Goal: Task Accomplishment & Management: Manage account settings

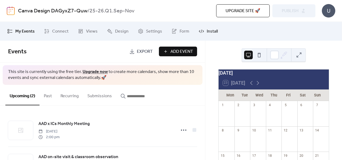
click at [203, 33] on link "Install" at bounding box center [208, 31] width 27 height 15
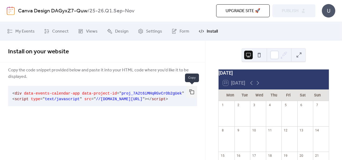
click at [191, 92] on button "button" at bounding box center [191, 92] width 11 height 12
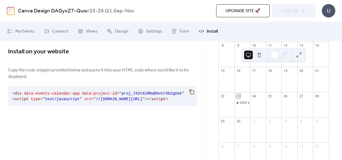
scroll to position [86, 0]
click at [23, 32] on span "My Events" at bounding box center [24, 31] width 19 height 6
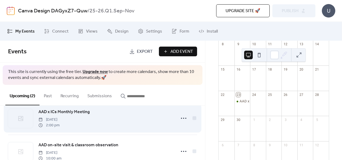
scroll to position [12, 0]
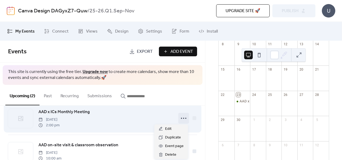
click at [182, 119] on icon at bounding box center [183, 118] width 9 height 9
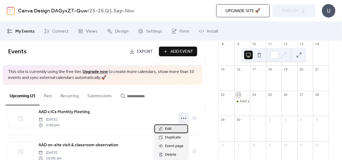
click at [175, 128] on div "Edit" at bounding box center [171, 128] width 34 height 9
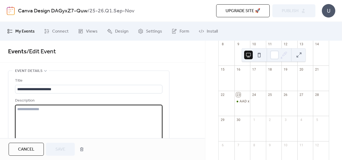
click at [56, 112] on textarea at bounding box center [88, 125] width 147 height 41
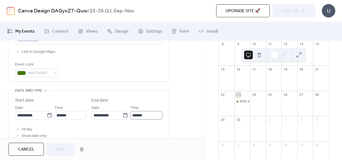
scroll to position [0, 0]
click at [140, 114] on input "*******" at bounding box center [147, 115] width 32 height 9
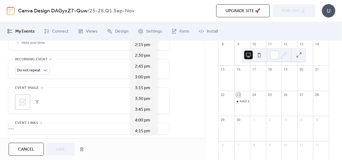
scroll to position [252, 0]
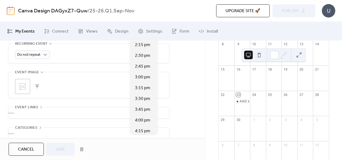
type input "*******"
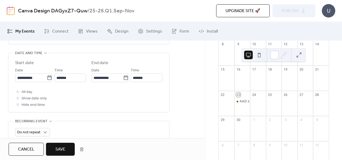
scroll to position [175, 0]
click at [55, 149] on button "Save" at bounding box center [60, 148] width 29 height 13
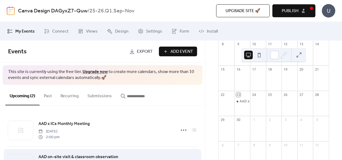
scroll to position [27, 0]
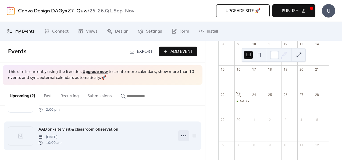
click at [184, 134] on icon at bounding box center [183, 135] width 9 height 9
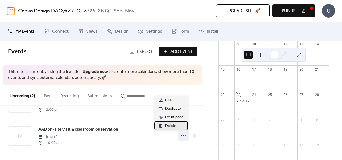
click at [177, 126] on div "Delete" at bounding box center [171, 125] width 34 height 9
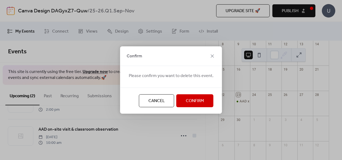
click at [194, 105] on button "Confirm" at bounding box center [194, 100] width 37 height 13
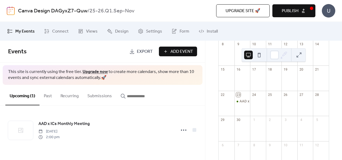
scroll to position [0, 0]
click at [297, 13] on span "Publish" at bounding box center [290, 11] width 17 height 6
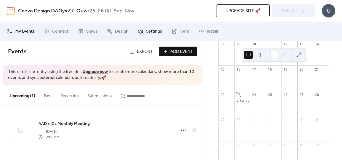
click at [148, 34] on span "Settings" at bounding box center [154, 31] width 16 height 6
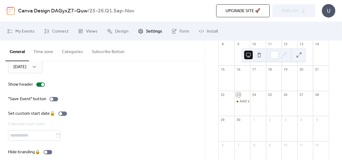
scroll to position [87, 0]
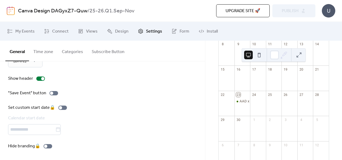
click at [307, 11] on div "Upgrade site 🚀 Preview Publish" at bounding box center [246, 10] width 138 height 13
click at [181, 34] on span "Form" at bounding box center [185, 31] width 10 height 6
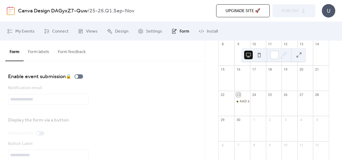
click at [41, 53] on button "Form labels" at bounding box center [39, 51] width 30 height 20
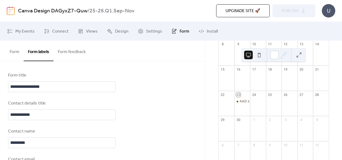
click at [74, 57] on button "Form feedback" at bounding box center [71, 51] width 37 height 20
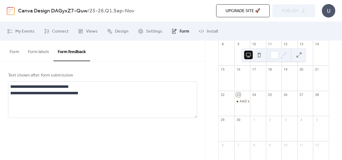
click at [37, 50] on button "Form labels" at bounding box center [39, 51] width 30 height 20
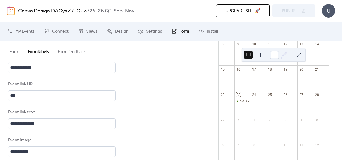
scroll to position [390, 0]
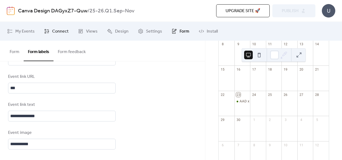
click at [51, 31] on link "Connect" at bounding box center [56, 31] width 33 height 15
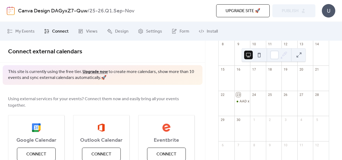
click at [325, 12] on div "U" at bounding box center [328, 10] width 13 height 13
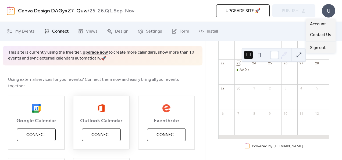
scroll to position [16, 0]
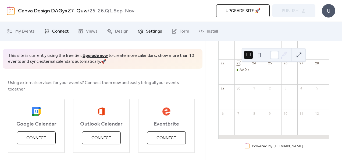
click at [146, 31] on span "Settings" at bounding box center [154, 31] width 16 height 6
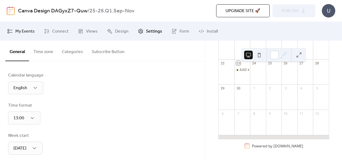
click at [27, 35] on link "My Events" at bounding box center [20, 31] width 35 height 15
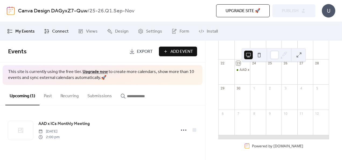
click at [58, 32] on span "Connect" at bounding box center [60, 31] width 16 height 6
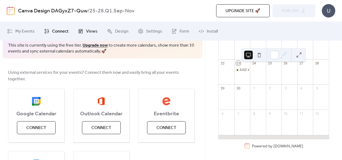
scroll to position [26, 0]
click at [88, 30] on span "Views" at bounding box center [92, 31] width 12 height 6
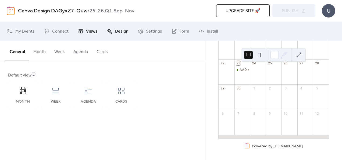
click at [113, 32] on link "Design" at bounding box center [118, 31] width 30 height 15
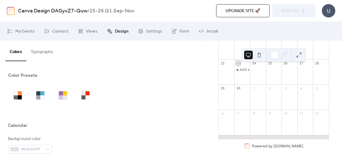
click at [333, 16] on div "U" at bounding box center [328, 10] width 13 height 13
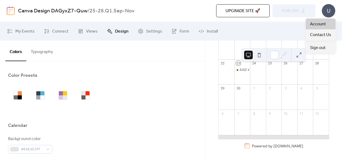
click at [324, 21] on span "Account" at bounding box center [318, 24] width 16 height 6
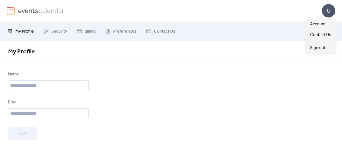
click at [334, 5] on div "U" at bounding box center [328, 10] width 13 height 13
click at [329, 14] on div "U" at bounding box center [328, 10] width 13 height 13
click at [328, 8] on div "U" at bounding box center [328, 10] width 13 height 13
click at [322, 47] on span "Sign out" at bounding box center [318, 48] width 16 height 6
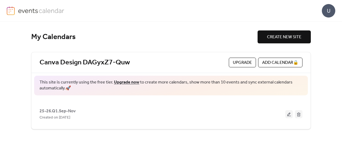
click at [326, 11] on div "U" at bounding box center [328, 10] width 13 height 13
